Goal: Transaction & Acquisition: Subscribe to service/newsletter

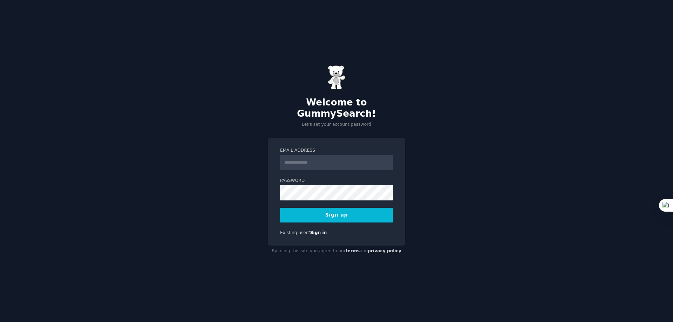
click at [310, 155] on input "Email Address" at bounding box center [336, 162] width 113 height 15
click at [309, 157] on input "Email Address" at bounding box center [336, 162] width 113 height 15
type input "**********"
click at [342, 210] on button "Sign up" at bounding box center [336, 215] width 113 height 15
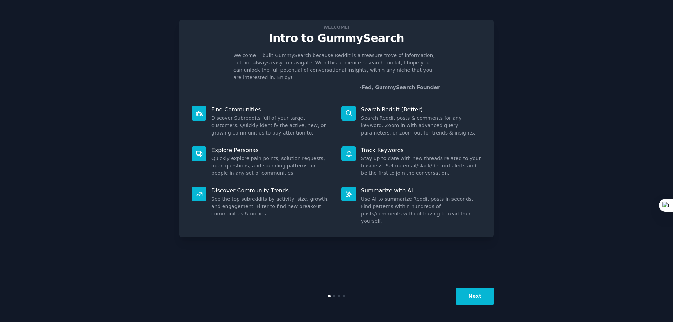
click at [480, 294] on button "Next" at bounding box center [475, 296] width 38 height 17
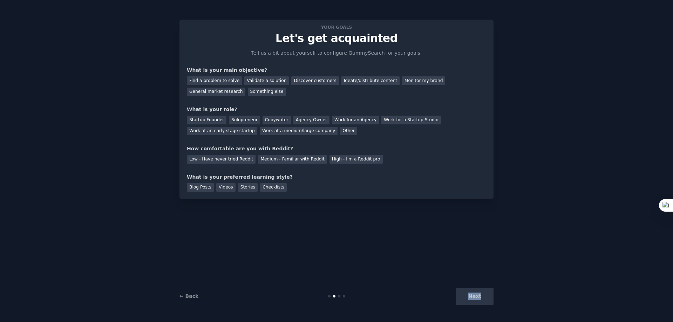
click at [480, 294] on div "Next" at bounding box center [441, 296] width 105 height 17
click at [544, 75] on div "Your goals Let's get acquainted Tell us a bit about yourself to configure Gummy…" at bounding box center [336, 161] width 653 height 303
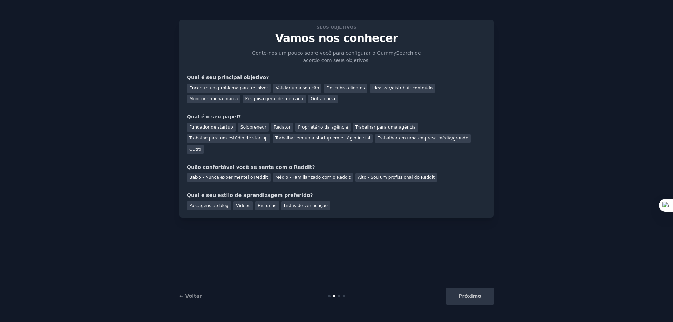
click at [558, 106] on div "Seus objetivos Vamos nos conhecer Conte-nos um pouco sobre você para configurar…" at bounding box center [336, 161] width 653 height 303
click at [288, 88] on font "Validar uma solução" at bounding box center [297, 88] width 43 height 5
click at [216, 127] on font "Fundador de startup" at bounding box center [211, 127] width 44 height 5
click at [281, 129] on font "Redator" at bounding box center [282, 127] width 17 height 5
click at [217, 127] on font "Fundador de startup" at bounding box center [211, 127] width 44 height 5
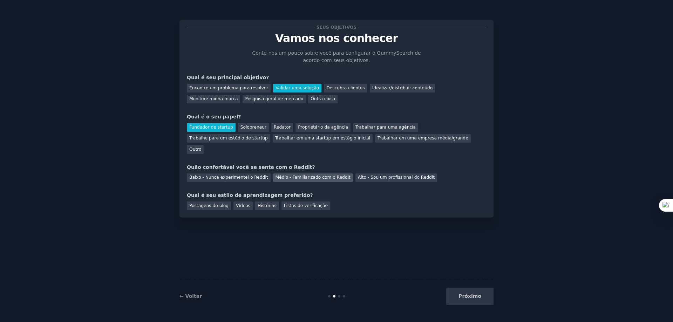
click at [285, 175] on font "Médio - Familiarizado com o Reddit" at bounding box center [313, 177] width 75 height 5
drag, startPoint x: 260, startPoint y: 194, endPoint x: 226, endPoint y: 195, distance: 34.0
click at [260, 203] on font "Histórias" at bounding box center [267, 205] width 19 height 5
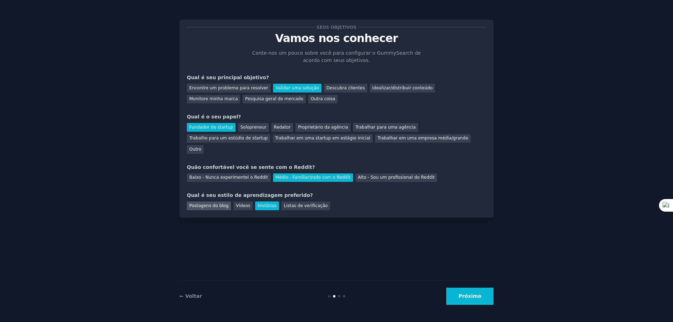
click at [205, 203] on font "Postagens do blog" at bounding box center [208, 205] width 39 height 5
click at [260, 203] on font "Histórias" at bounding box center [267, 205] width 19 height 5
click at [468, 292] on button "Próximo" at bounding box center [469, 296] width 47 height 17
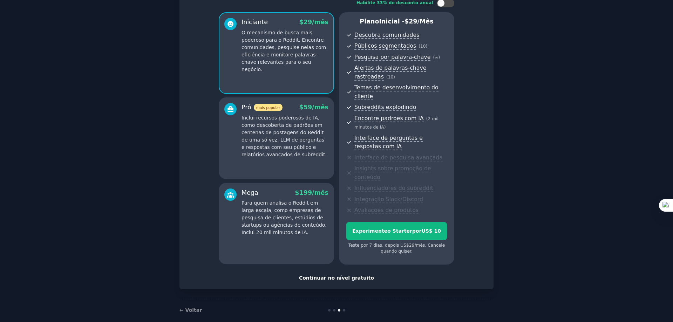
scroll to position [51, 0]
click at [340, 275] on font "Continuar no nível gratuito" at bounding box center [336, 278] width 75 height 6
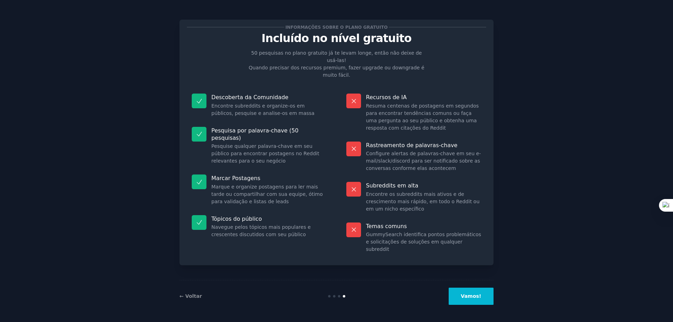
click at [474, 298] on font "Vamos!" at bounding box center [471, 296] width 20 height 6
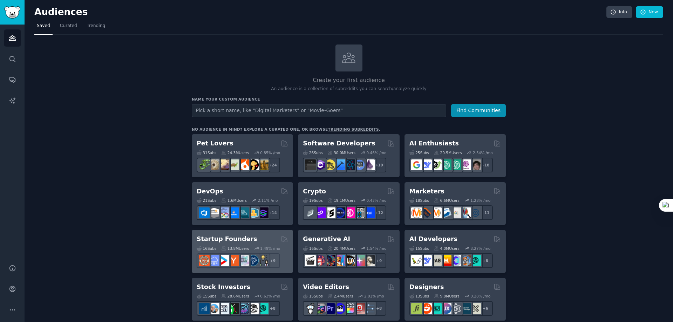
click at [242, 244] on div "16 Sub s 13.8M Users 1.49 % /mo + 9" at bounding box center [242, 256] width 91 height 25
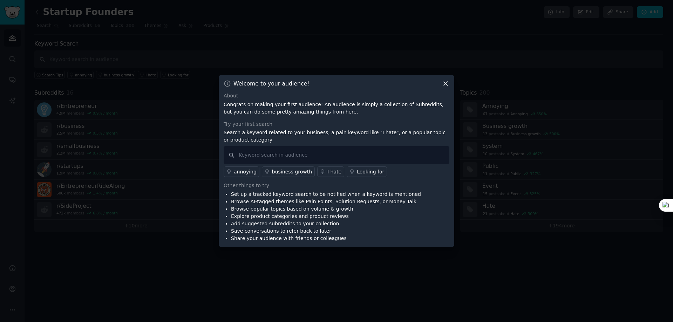
click at [444, 82] on icon at bounding box center [445, 83] width 7 height 7
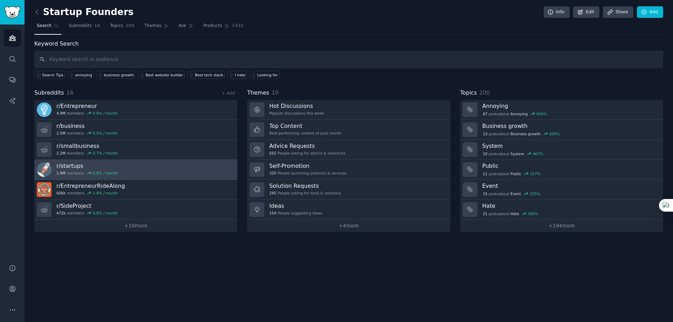
click at [131, 168] on link "r/ startups 1.9M members 0.8 % / month" at bounding box center [135, 170] width 203 height 20
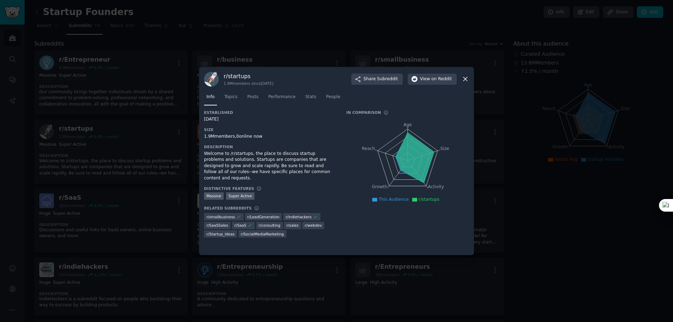
click at [466, 80] on icon at bounding box center [465, 79] width 4 height 4
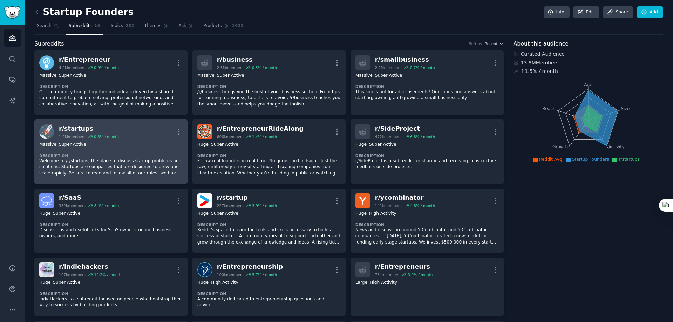
click at [149, 142] on div "Massive Super Active" at bounding box center [110, 145] width 143 height 7
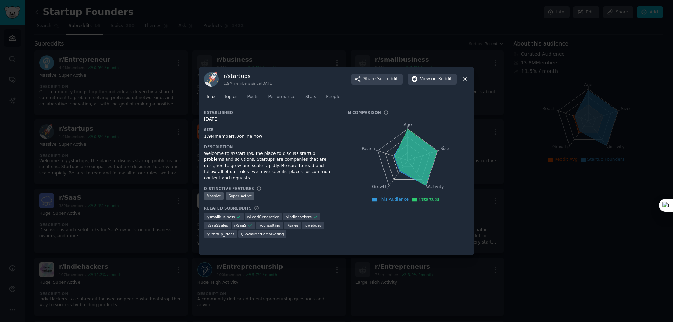
click at [229, 97] on span "Topics" at bounding box center [230, 97] width 13 height 6
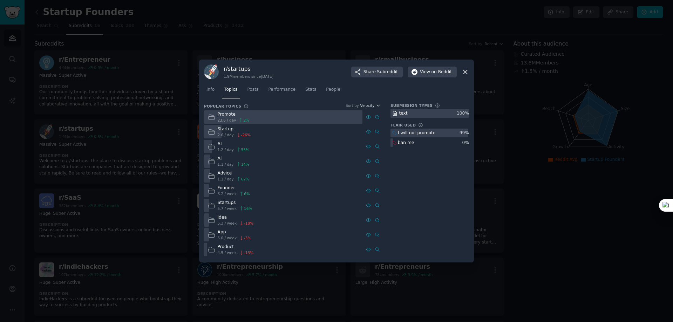
click at [218, 145] on div "AI" at bounding box center [234, 144] width 32 height 6
click at [213, 145] on icon at bounding box center [211, 146] width 6 height 5
click at [225, 130] on div "Startup" at bounding box center [234, 129] width 33 height 6
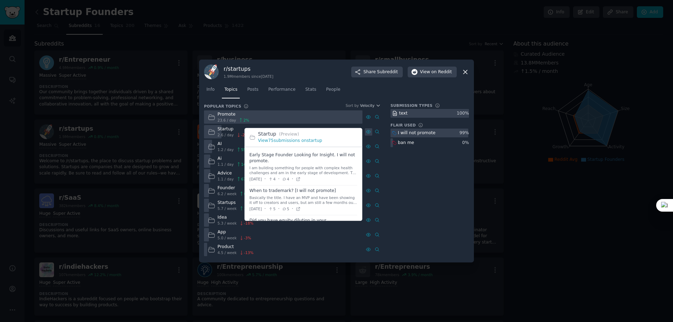
click at [369, 133] on icon at bounding box center [368, 131] width 5 height 5
click at [367, 130] on icon at bounding box center [368, 131] width 5 height 5
click at [264, 156] on span at bounding box center [304, 168] width 108 height 36
click at [263, 175] on div "I am building something for people with complex health challenges and am in the…" at bounding box center [304, 171] width 108 height 10
click at [290, 189] on span at bounding box center [304, 200] width 108 height 29
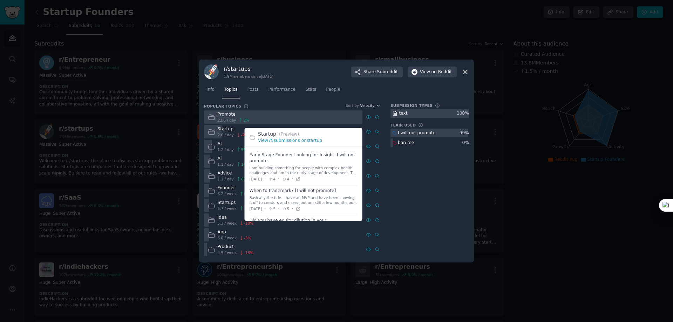
click at [275, 141] on link "View 75 submissions on startup" at bounding box center [290, 140] width 64 height 5
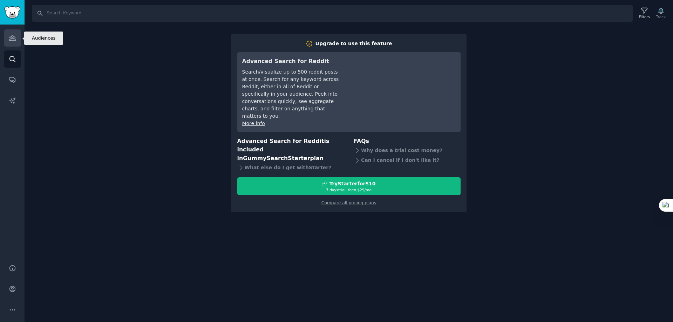
click at [14, 38] on icon "Sidebar" at bounding box center [12, 37] width 7 height 7
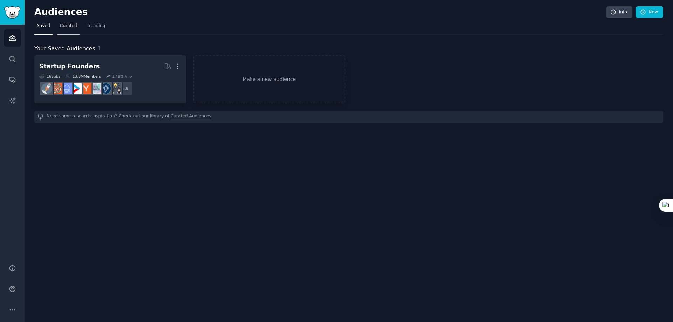
click at [66, 29] on link "Curated" at bounding box center [68, 27] width 22 height 14
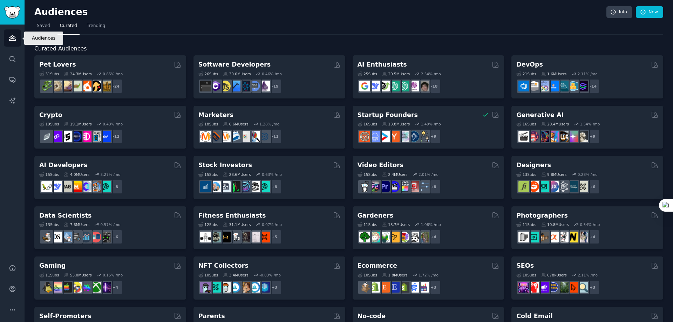
click at [16, 37] on icon "Sidebar" at bounding box center [12, 37] width 7 height 7
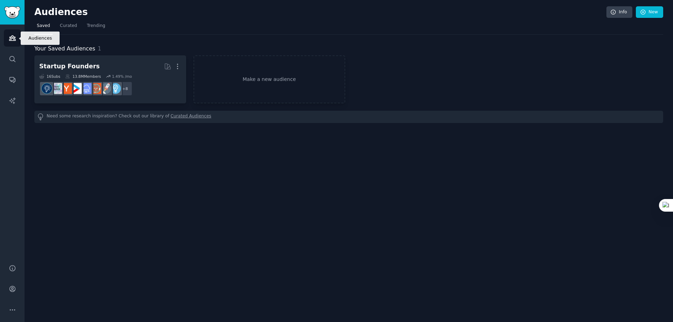
click at [18, 42] on link "Audiences" at bounding box center [12, 37] width 17 height 17
click at [14, 58] on icon "Sidebar" at bounding box center [12, 58] width 7 height 7
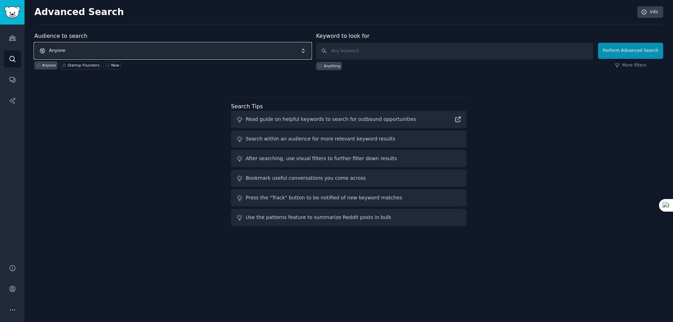
click at [108, 53] on span "Anyone" at bounding box center [172, 51] width 277 height 16
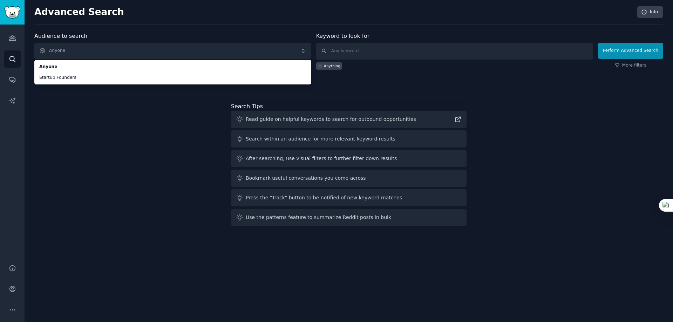
click at [76, 124] on div "Audience to search Anyone Anyone Startup Founders Anyone Startup Founders New K…" at bounding box center [348, 130] width 629 height 197
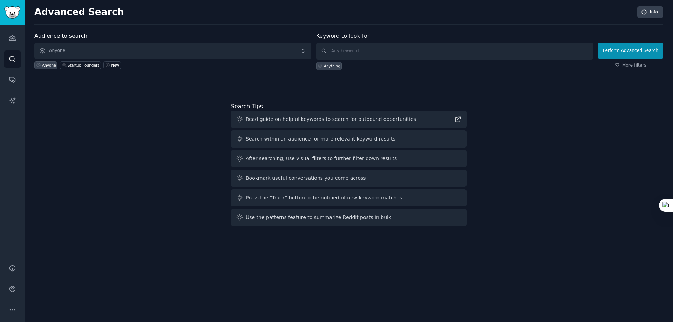
click at [69, 13] on h2 "Advanced Search" at bounding box center [333, 12] width 599 height 11
click at [17, 11] on img "Sidebar" at bounding box center [12, 12] width 16 height 12
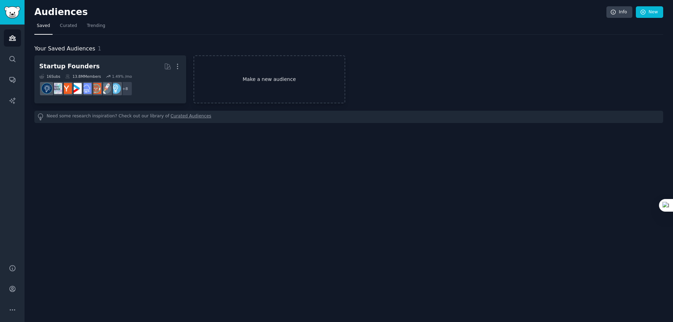
click at [272, 82] on link "Make a new audience" at bounding box center [270, 79] width 152 height 48
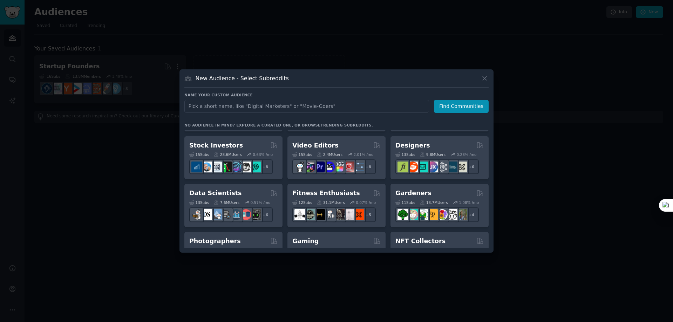
scroll to position [140, 0]
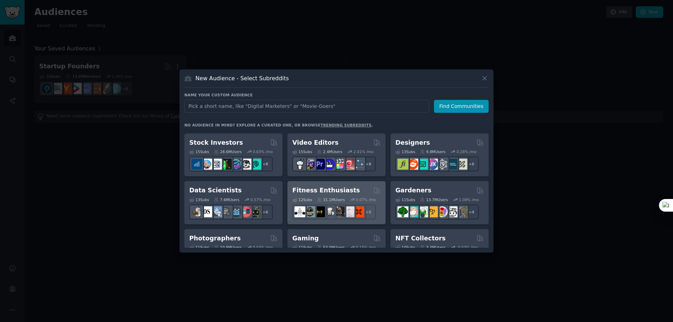
click at [346, 186] on div "Fitness Enthusiasts" at bounding box center [336, 190] width 88 height 9
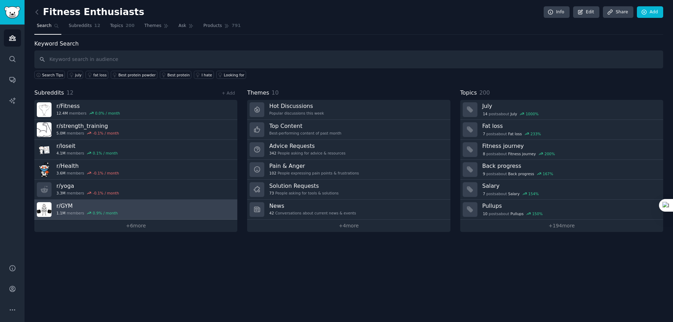
click at [120, 210] on link "r/ GYM 1.1M members 0.9 % / month" at bounding box center [135, 210] width 203 height 20
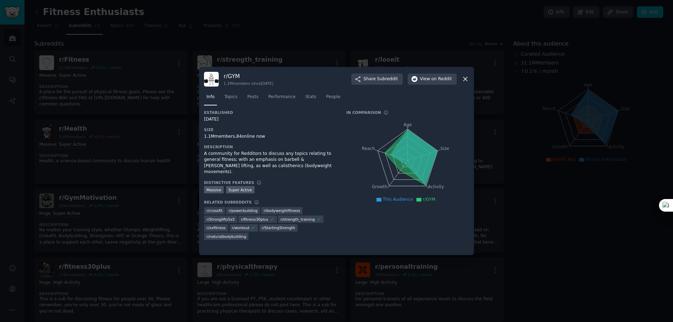
click at [239, 97] on nav "Info Topics Posts Performance Stats People" at bounding box center [336, 98] width 265 height 14
click at [231, 97] on span "Topics" at bounding box center [230, 97] width 13 height 6
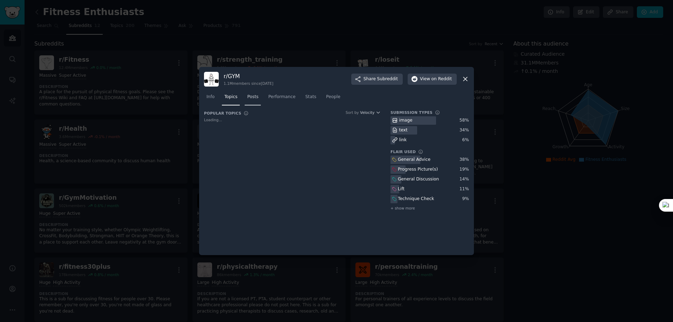
click at [253, 99] on span "Posts" at bounding box center [252, 97] width 11 height 6
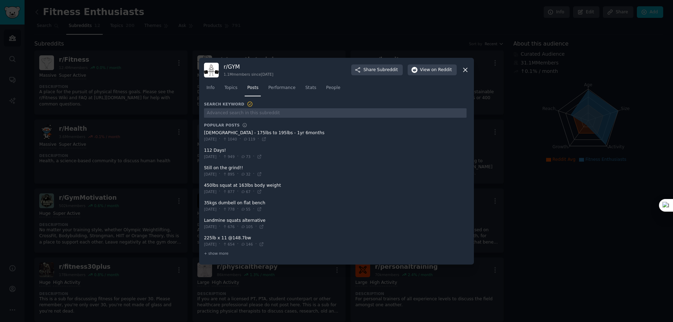
click at [214, 151] on span at bounding box center [335, 153] width 263 height 17
click at [261, 157] on icon at bounding box center [259, 156] width 3 height 3
click at [332, 6] on div at bounding box center [336, 161] width 673 height 322
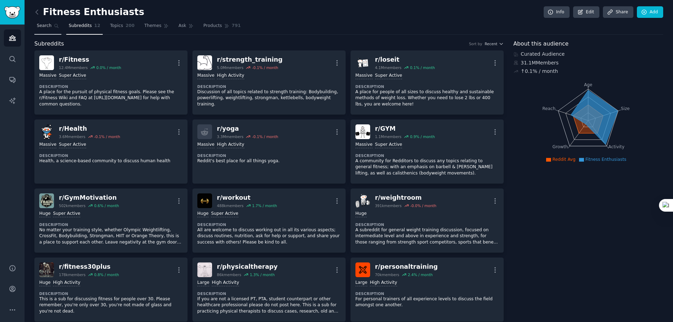
click at [48, 25] on span "Search" at bounding box center [44, 26] width 15 height 6
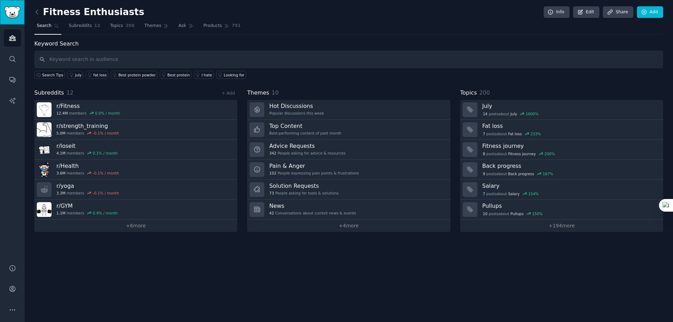
click at [14, 13] on img "Sidebar" at bounding box center [12, 12] width 16 height 12
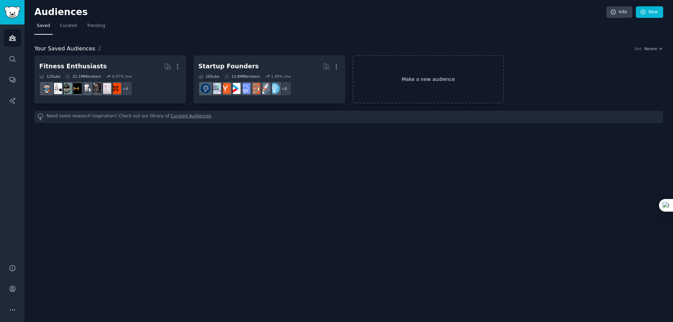
click at [401, 73] on link "Make a new audience" at bounding box center [429, 79] width 152 height 48
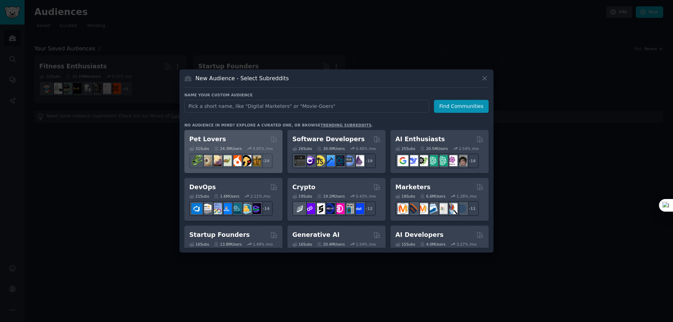
click at [252, 138] on div "Pet Lovers" at bounding box center [233, 139] width 88 height 9
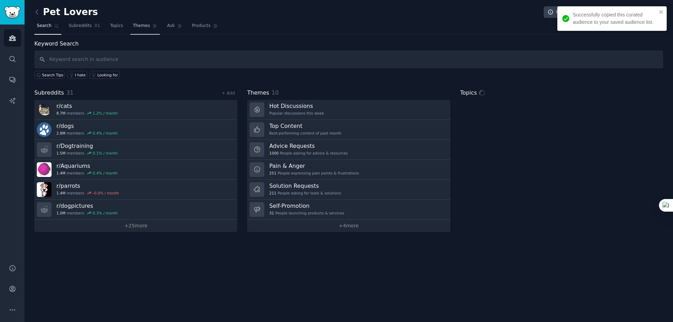
click at [133, 23] on span "Themes" at bounding box center [141, 26] width 17 height 6
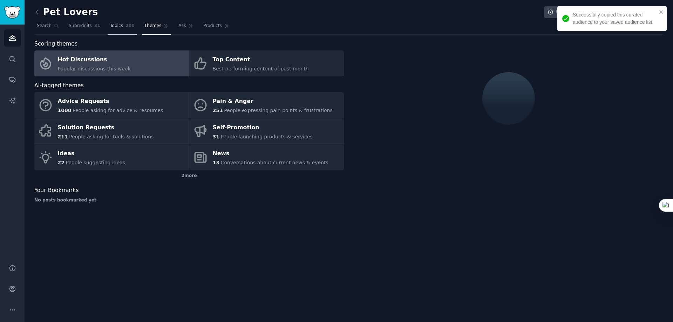
click at [112, 26] on span "Topics" at bounding box center [116, 26] width 13 height 6
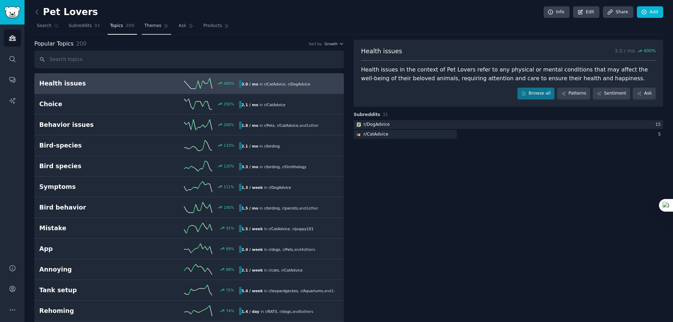
click at [146, 27] on span "Themes" at bounding box center [152, 26] width 17 height 6
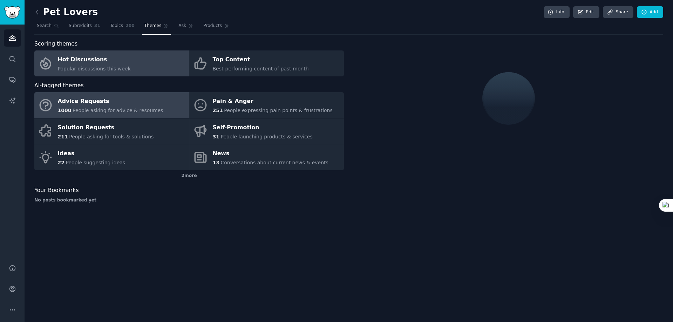
click at [96, 105] on div "Advice Requests" at bounding box center [111, 101] width 106 height 11
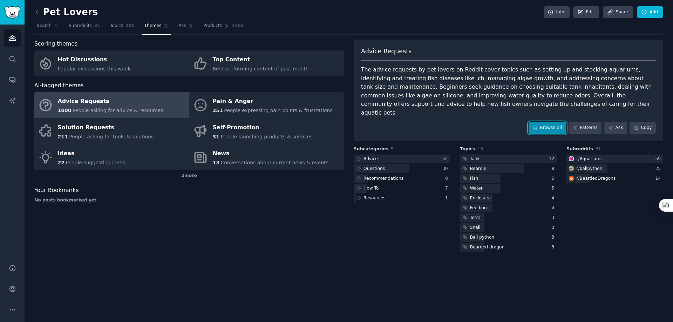
click at [550, 122] on link "Browse all" at bounding box center [548, 128] width 38 height 12
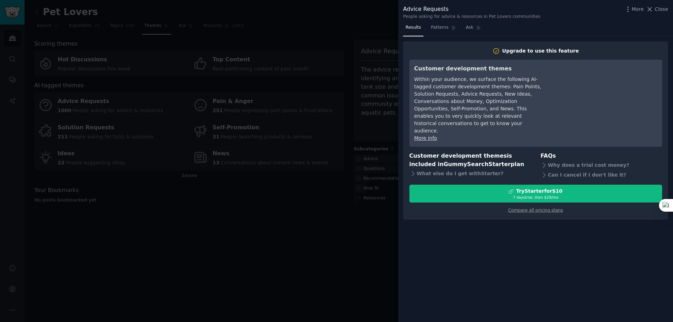
click at [367, 203] on div at bounding box center [336, 161] width 673 height 322
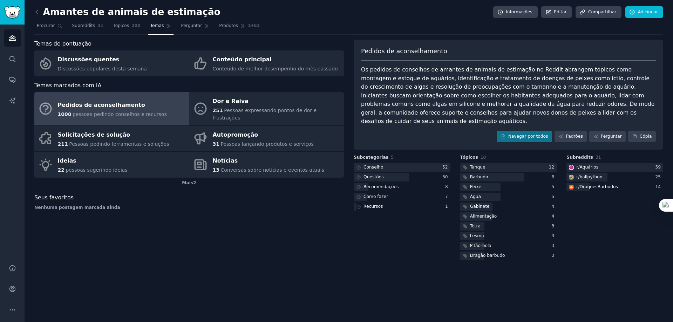
click at [321, 205] on div "Nenhuma postagem marcada ainda" at bounding box center [189, 208] width 310 height 6
click at [375, 184] on font "Recomendações" at bounding box center [381, 186] width 35 height 5
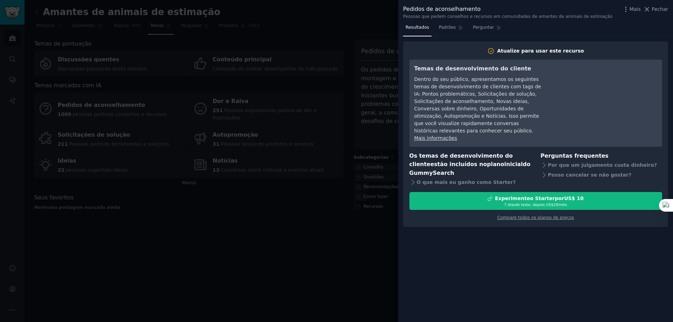
click at [378, 165] on div at bounding box center [336, 161] width 673 height 322
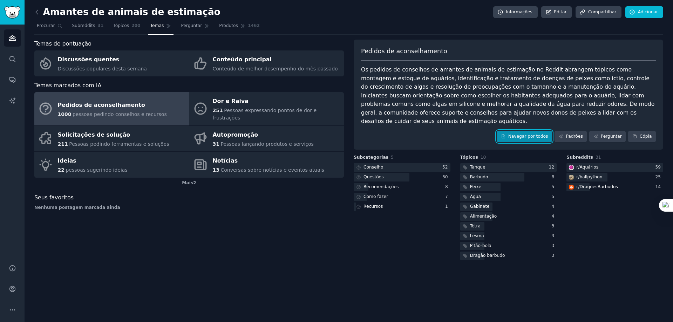
click at [540, 134] on font "Navegar por todos" at bounding box center [528, 136] width 40 height 5
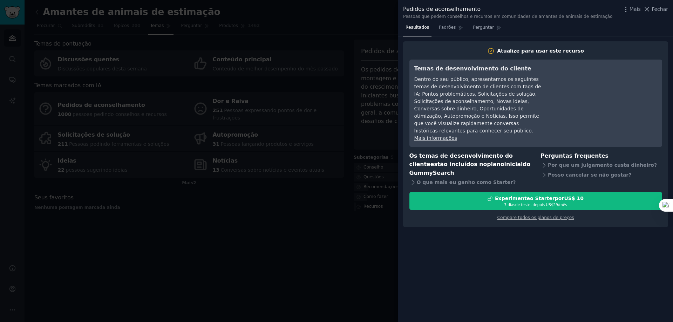
click at [365, 210] on div at bounding box center [336, 161] width 673 height 322
